Goal: Task Accomplishment & Management: Complete application form

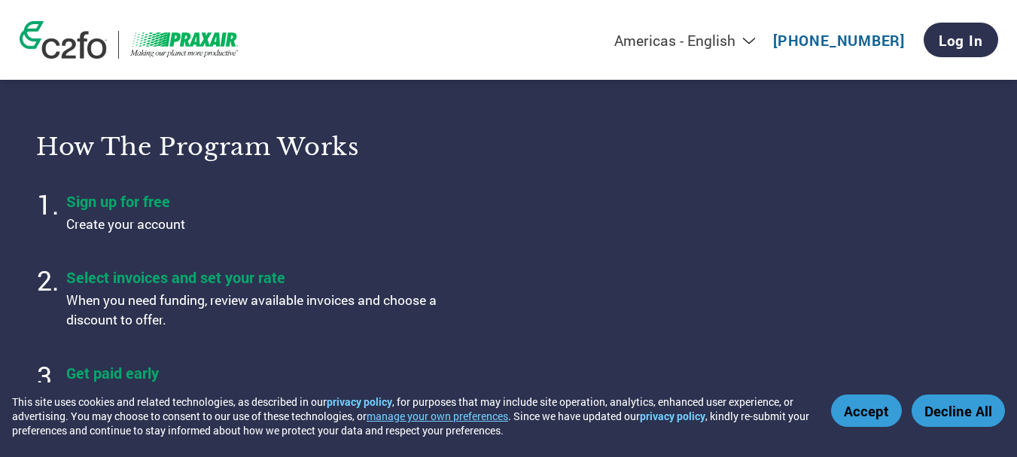
scroll to position [452, 0]
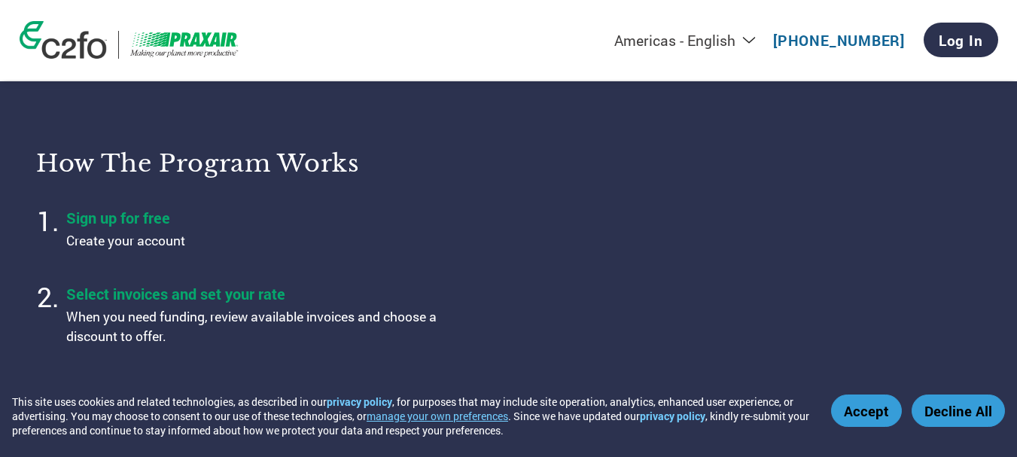
click at [757, 38] on select "Americas - English Américas - Español [GEOGRAPHIC_DATA] - Português [GEOGRAPHIC…" at bounding box center [591, 40] width 349 height 19
select select "en-IN"
click at [519, 32] on select "Americas - English Américas - Español [GEOGRAPHIC_DATA] - Português [GEOGRAPHIC…" at bounding box center [591, 40] width 349 height 19
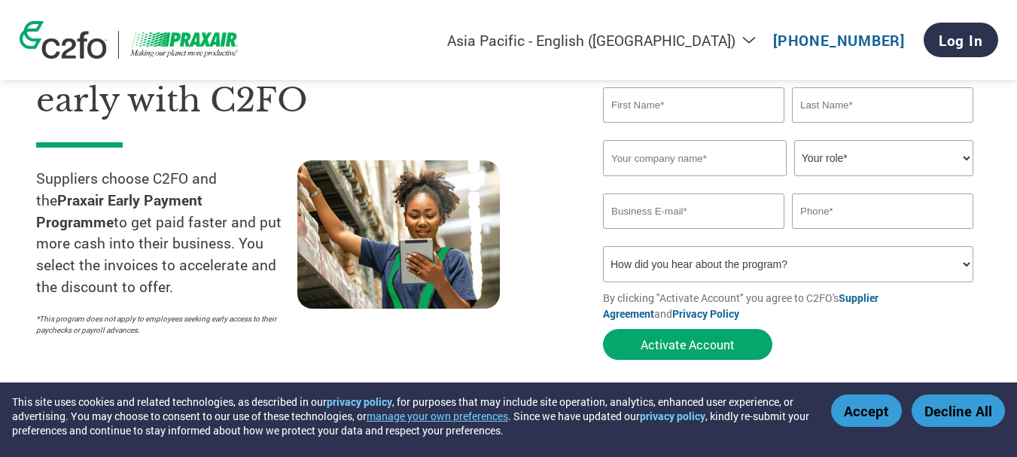
scroll to position [151, 0]
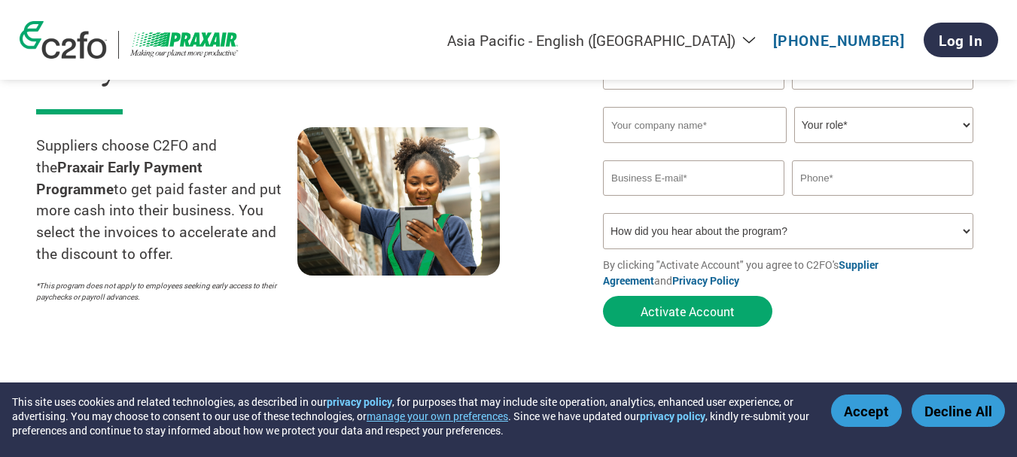
click at [728, 231] on select "How did you hear about the program? Received a letter Email Social Media Online…" at bounding box center [788, 231] width 370 height 36
select select "Email"
click at [603, 213] on select "How did you hear about the program? Received a letter Email Social Media Online…" at bounding box center [788, 231] width 370 height 36
click at [721, 178] on input "email" at bounding box center [693, 177] width 181 height 35
type input "[EMAIL_ADDRESS][DOMAIN_NAME]"
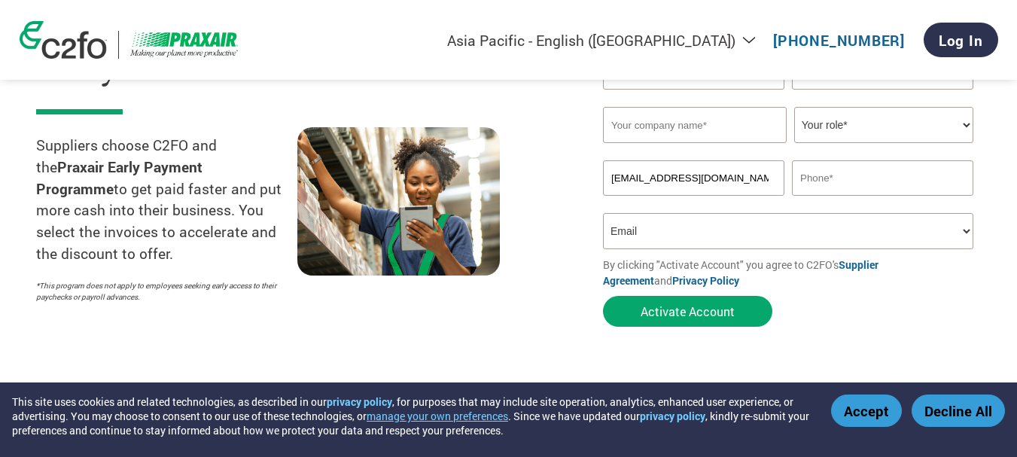
type input "[PERSON_NAME]"
type input "[PERSON_NAME] PEST CONTROL"
type input "09845988061"
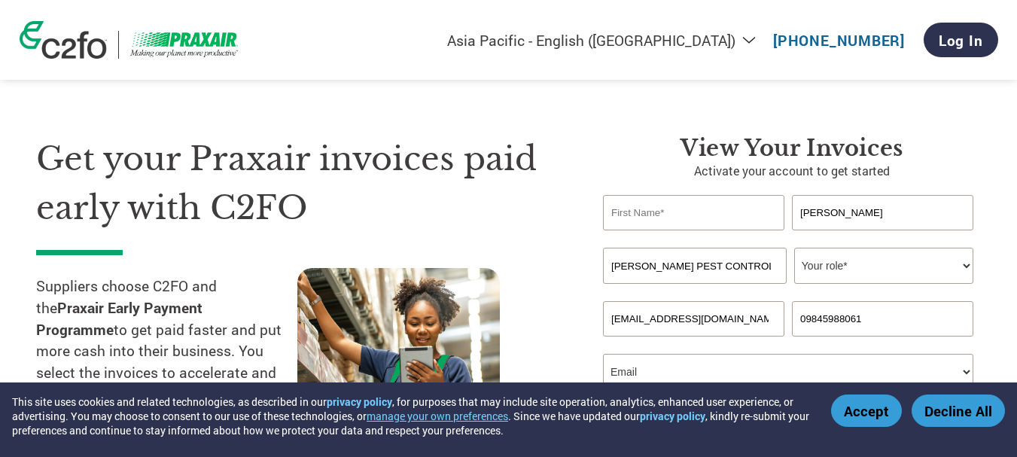
scroll to position [0, 0]
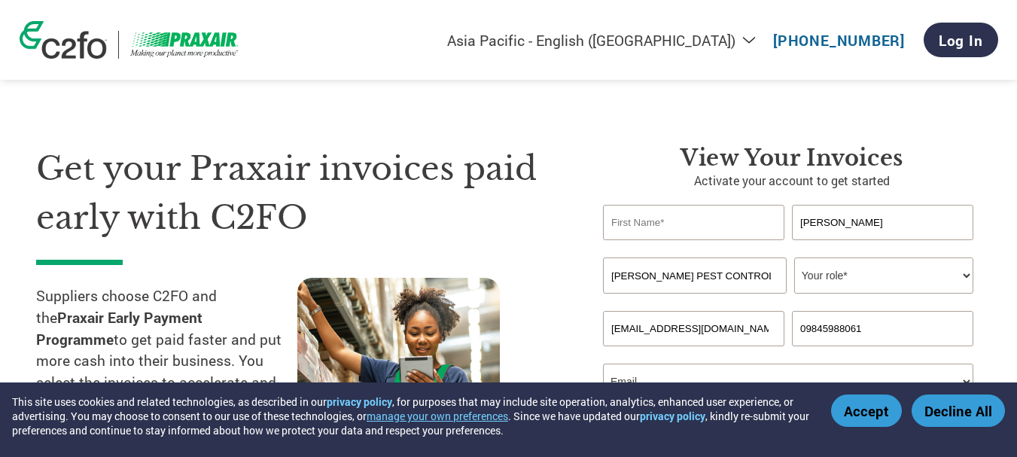
click at [888, 270] on select "Your role* CFO Controller Credit Manager Finance Director Treasurer CEO Preside…" at bounding box center [883, 275] width 179 height 36
select select "ACCOUNTS_RECEIVABLE"
click at [794, 257] on select "Your role* CFO Controller Credit Manager Finance Director Treasurer CEO Preside…" at bounding box center [883, 275] width 179 height 36
click at [730, 224] on input "text" at bounding box center [693, 222] width 181 height 35
type input "S"
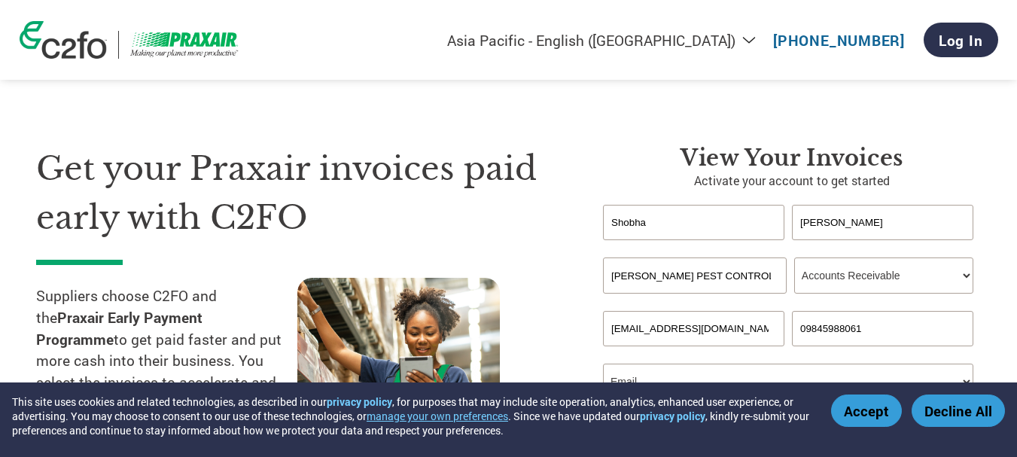
type input "Shobha"
click at [867, 217] on input "[PERSON_NAME]" at bounding box center [882, 222] width 181 height 35
drag, startPoint x: 867, startPoint y: 222, endPoint x: 791, endPoint y: 230, distance: 77.2
click at [791, 230] on div "[PERSON_NAME]" at bounding box center [792, 222] width 378 height 35
type input "D"
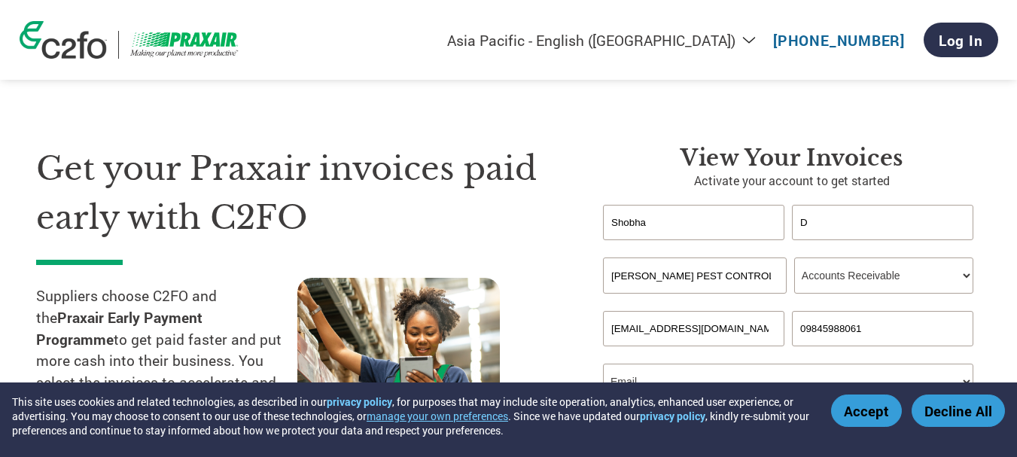
click at [882, 295] on div "Invalid company name or company name is too long" at bounding box center [788, 300] width 370 height 10
click at [827, 221] on input "D" at bounding box center [882, 222] width 181 height 35
click at [735, 361] on div "Inavlid Email Address Inavlid Phone Number" at bounding box center [792, 354] width 378 height 17
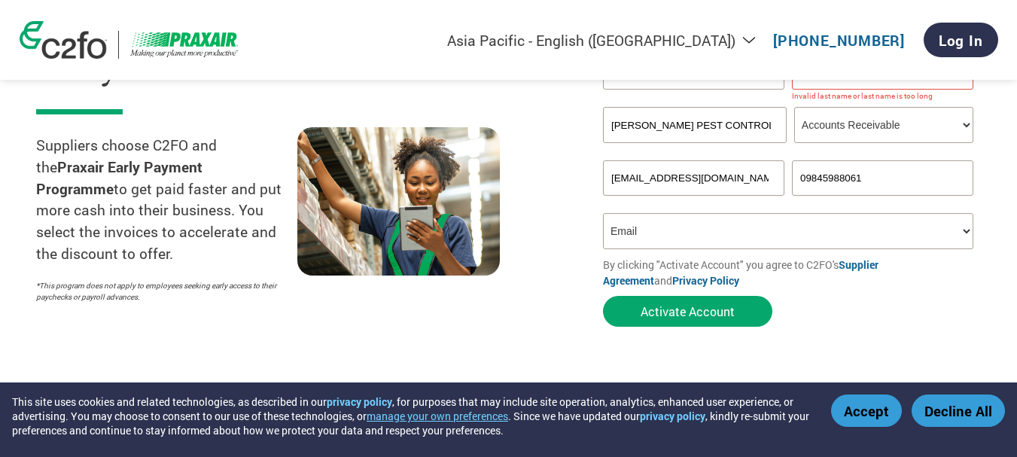
scroll to position [75, 0]
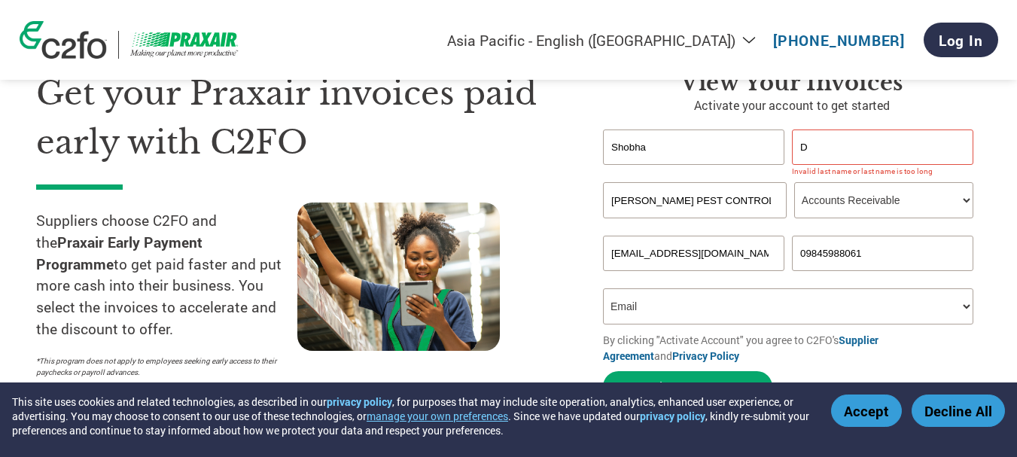
click at [677, 141] on input "Shobha" at bounding box center [693, 147] width 181 height 35
click at [861, 146] on input "D" at bounding box center [882, 147] width 181 height 35
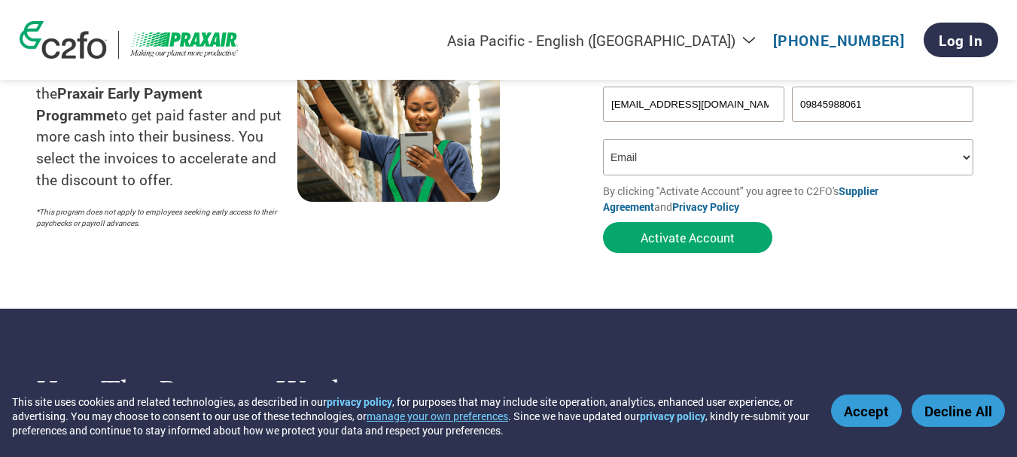
scroll to position [226, 0]
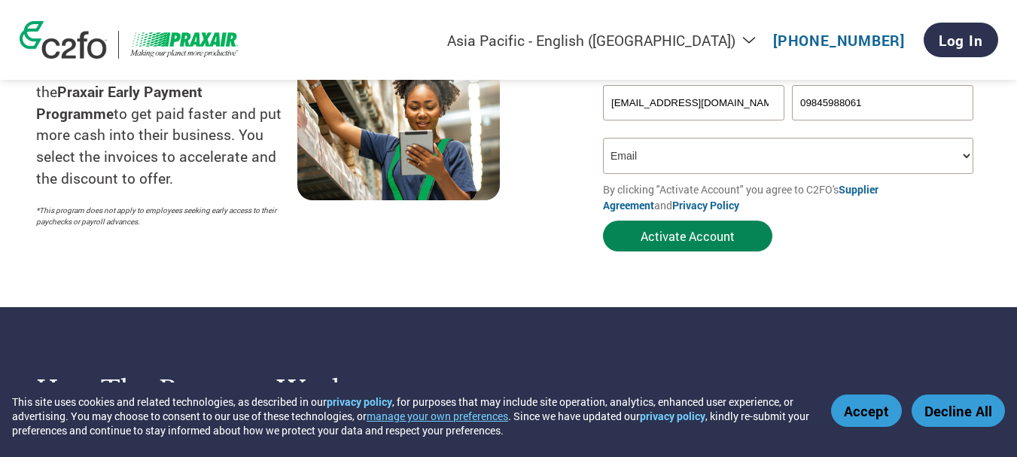
click at [763, 233] on button "Activate Account" at bounding box center [687, 236] width 169 height 31
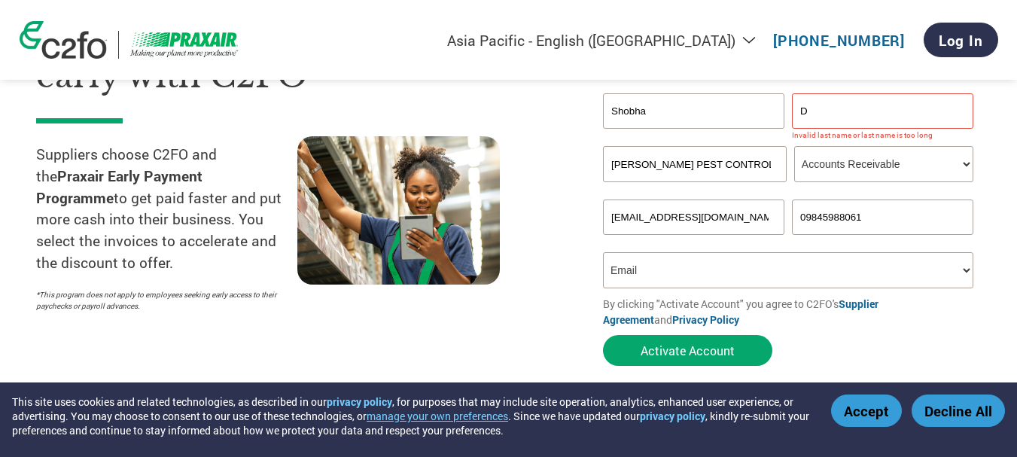
scroll to position [0, 0]
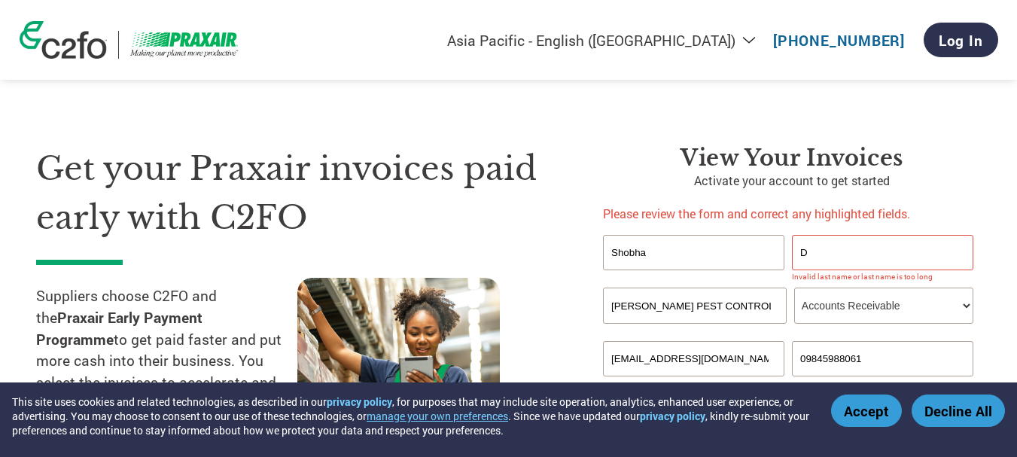
click at [763, 248] on input "Shobha" at bounding box center [693, 252] width 181 height 35
click at [800, 254] on input "D" at bounding box center [882, 252] width 181 height 35
click at [806, 251] on input "D" at bounding box center [882, 252] width 181 height 35
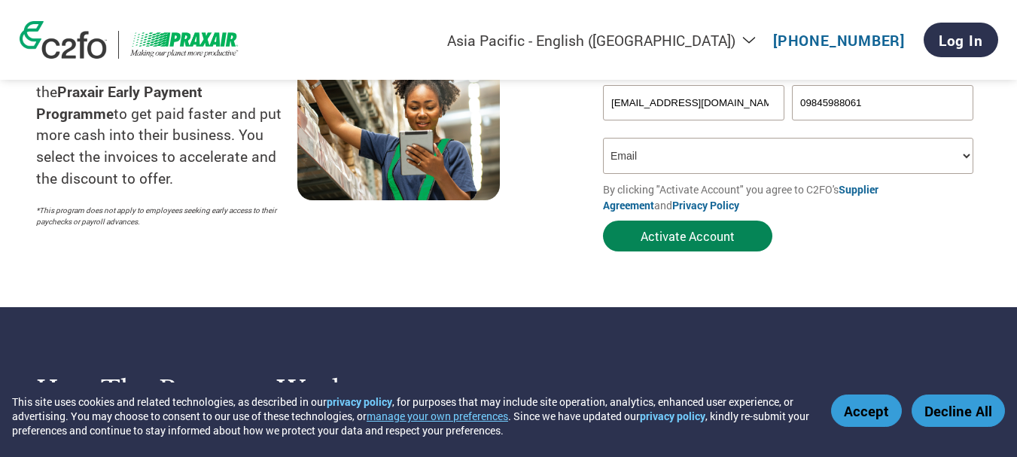
type input "[PERSON_NAME]"
click at [716, 245] on button "Activate Account" at bounding box center [687, 236] width 169 height 31
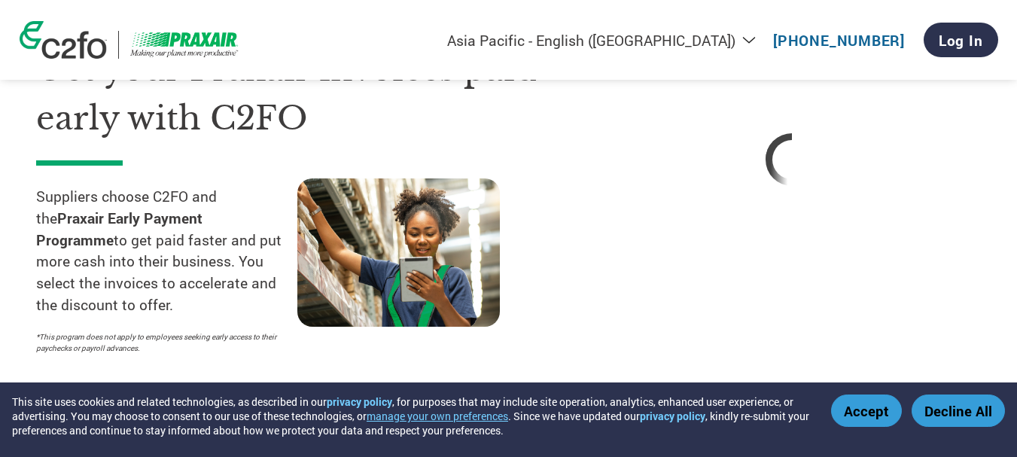
scroll to position [226, 0]
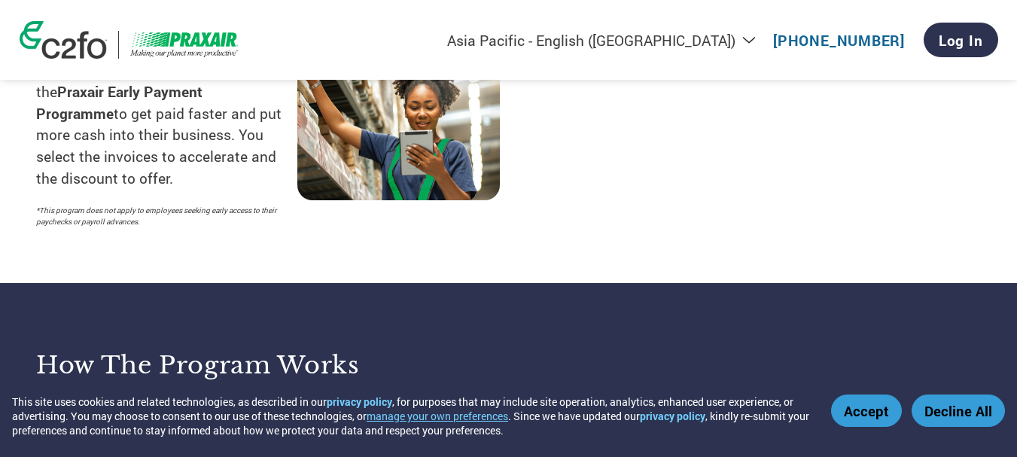
select select "en-IN"
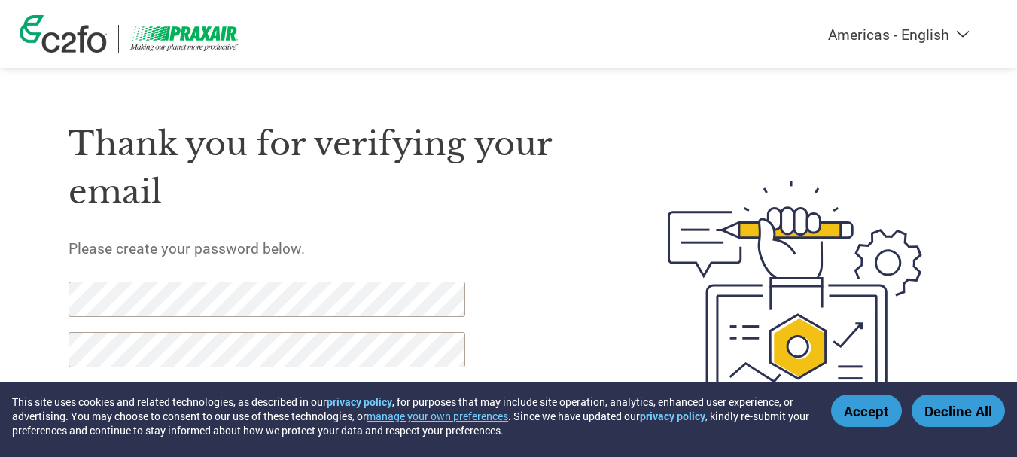
scroll to position [78, 0]
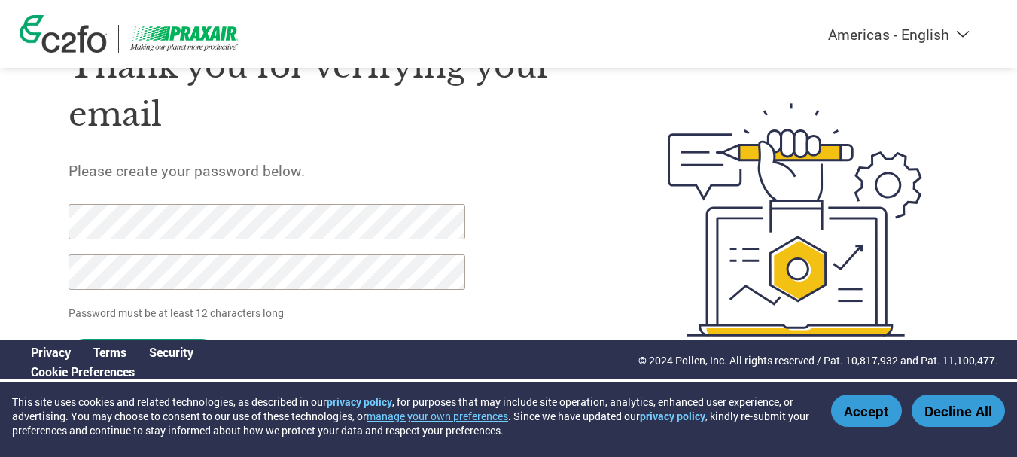
click at [69, 339] on input "Set Password" at bounding box center [143, 354] width 149 height 31
click at [66, 221] on div "Thank you for verifying your email Please create your password below. Password …" at bounding box center [509, 219] width 979 height 399
click at [66, 267] on div "Thank you for verifying your email Please create your password below. Password …" at bounding box center [509, 219] width 979 height 399
click at [353, 302] on div at bounding box center [259, 254] width 380 height 101
click at [615, 261] on div at bounding box center [773, 219] width 352 height 399
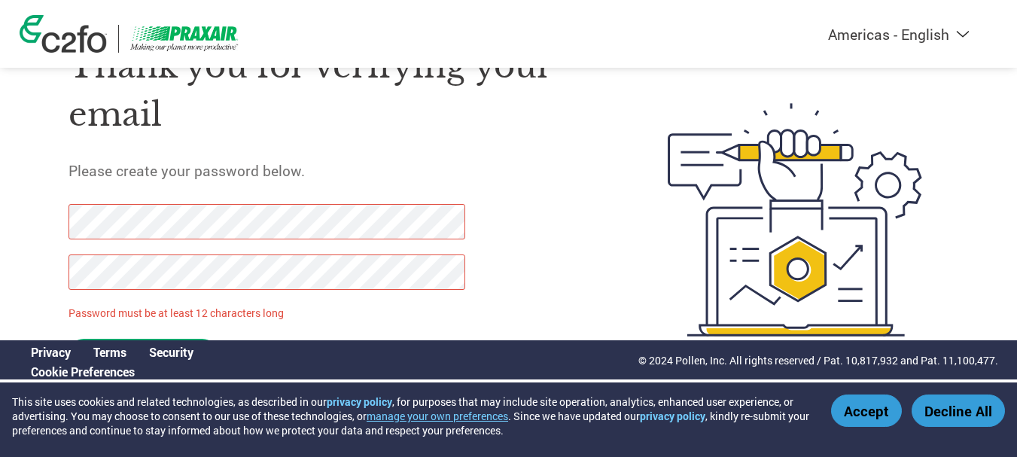
click at [962, 410] on button "Decline All" at bounding box center [958, 411] width 93 height 32
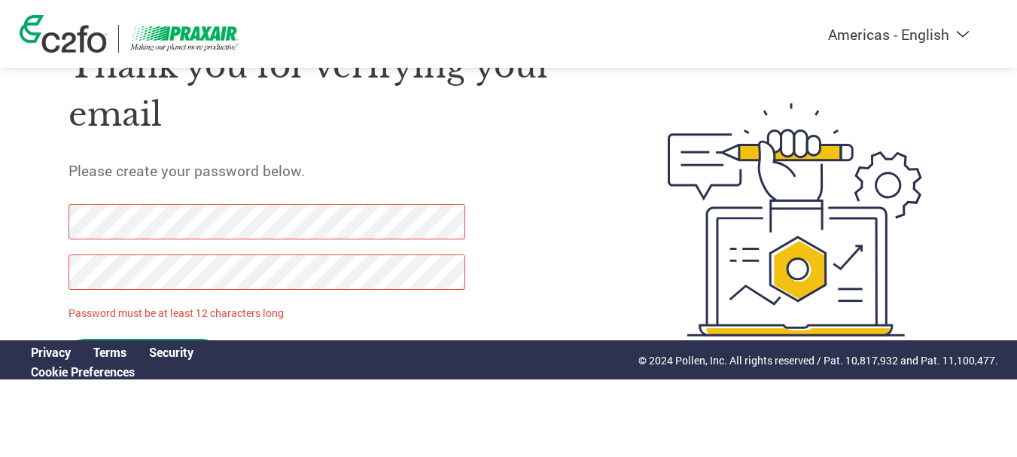
click at [573, 226] on div "Thank you for verifying your email Please create your password below. Password …" at bounding box center [333, 219] width 529 height 399
click at [246, 310] on p "Password must be at least 12 characters long" at bounding box center [270, 313] width 402 height 16
click at [166, 317] on p "Password must be at least 12 characters long" at bounding box center [270, 313] width 402 height 16
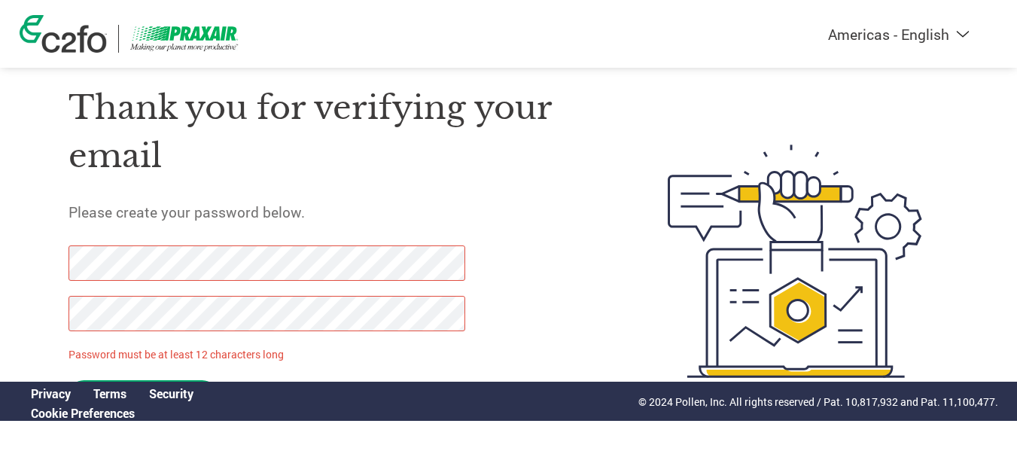
scroll to position [0, 0]
